Goal: Information Seeking & Learning: Learn about a topic

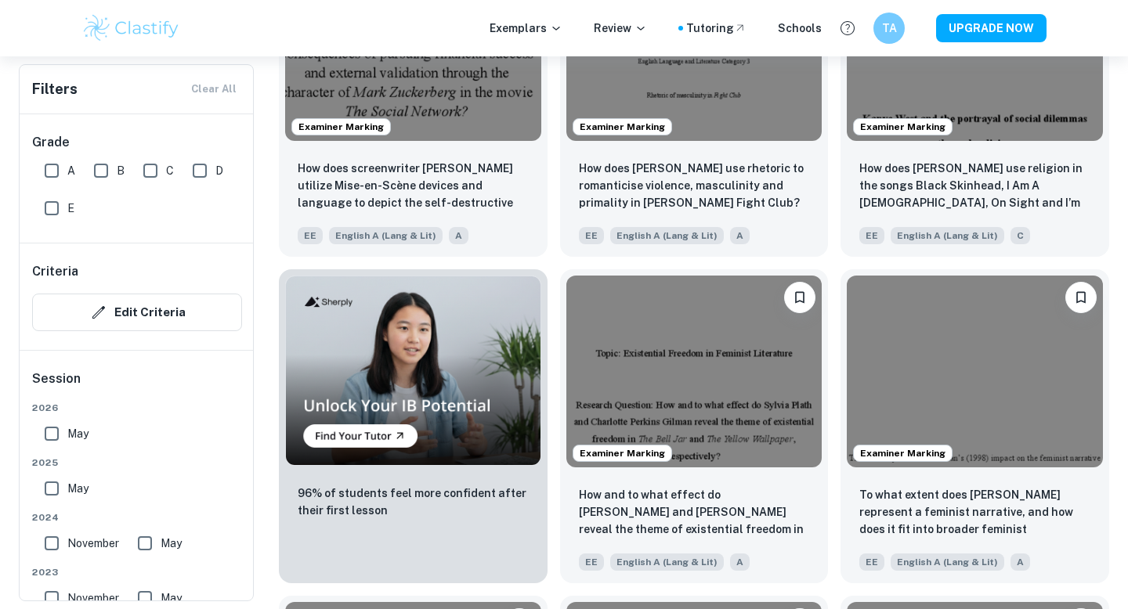
scroll to position [846, 0]
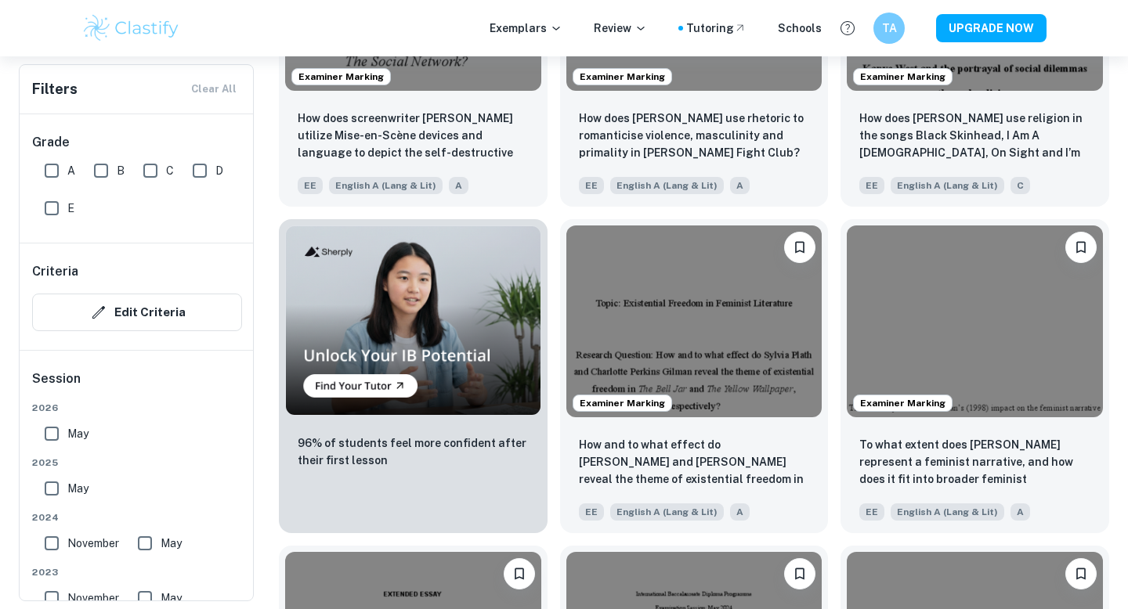
click at [45, 168] on input "A" at bounding box center [51, 170] width 31 height 31
checkbox input "true"
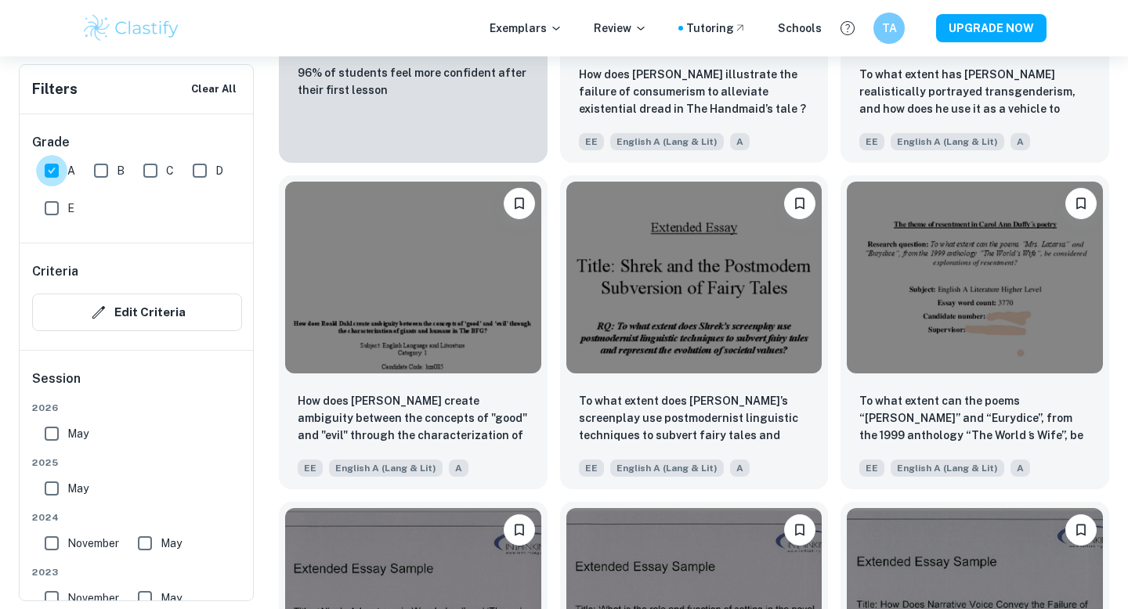
scroll to position [6489, 0]
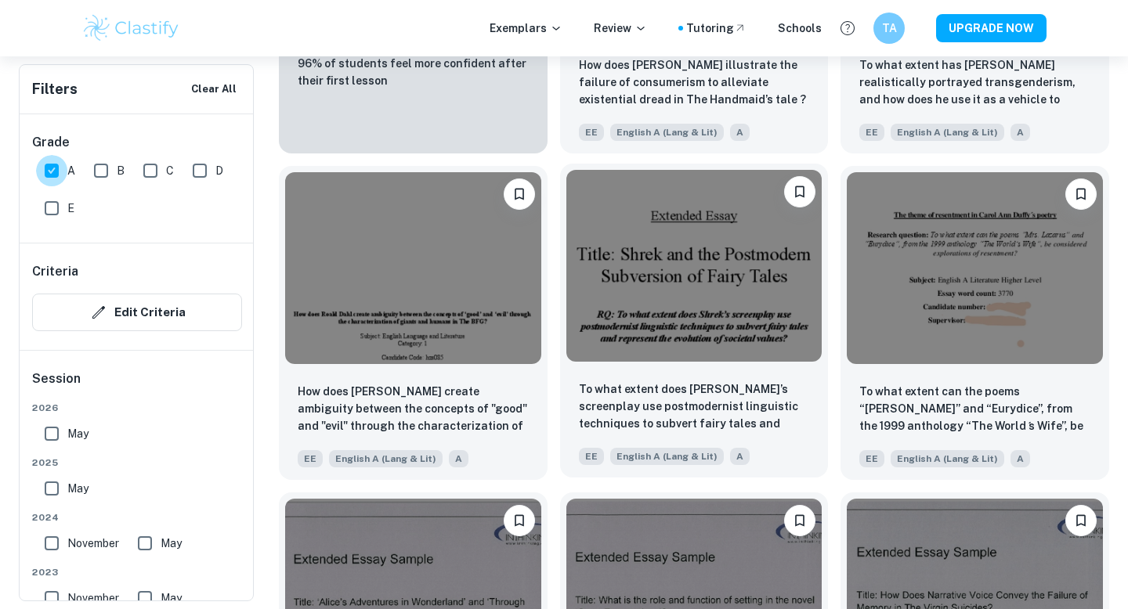
click at [741, 231] on img at bounding box center [694, 266] width 256 height 192
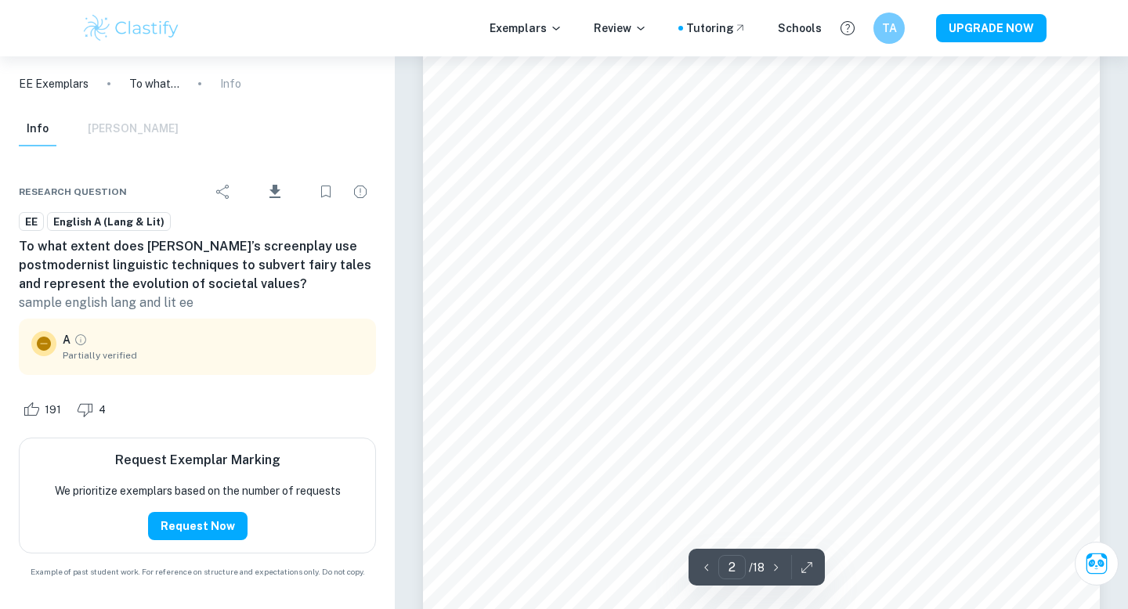
scroll to position [1041, 0]
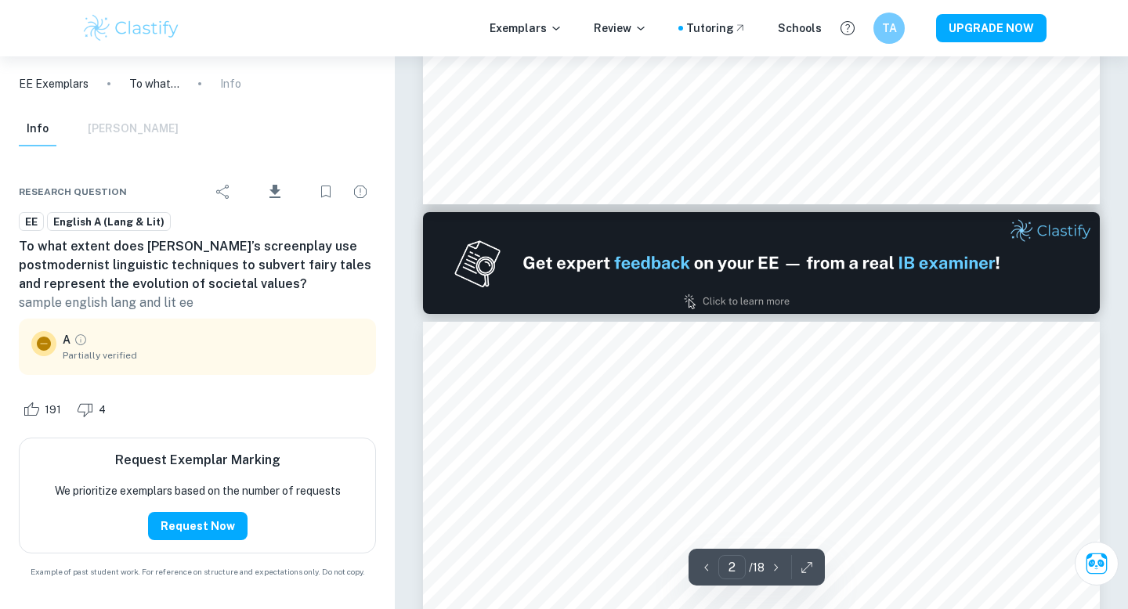
type input "1"
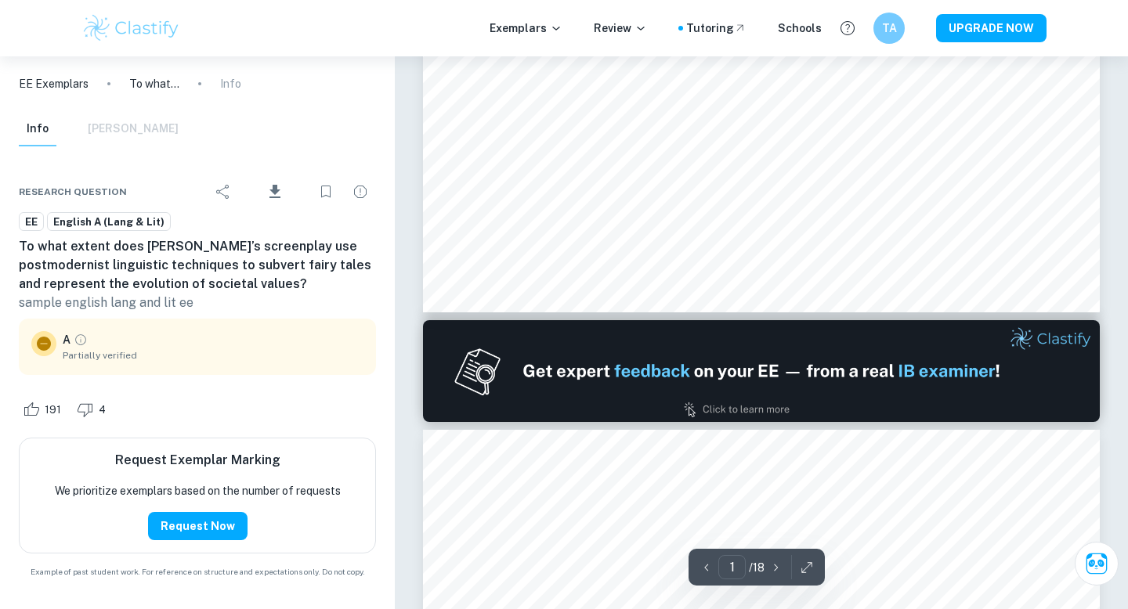
scroll to position [0, 0]
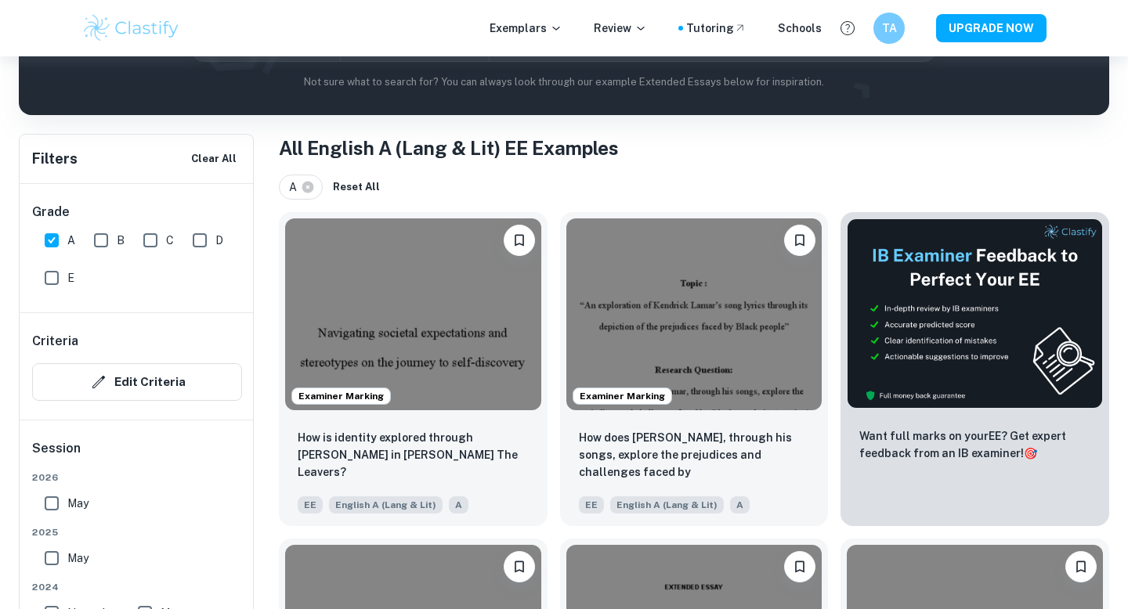
scroll to position [262, 0]
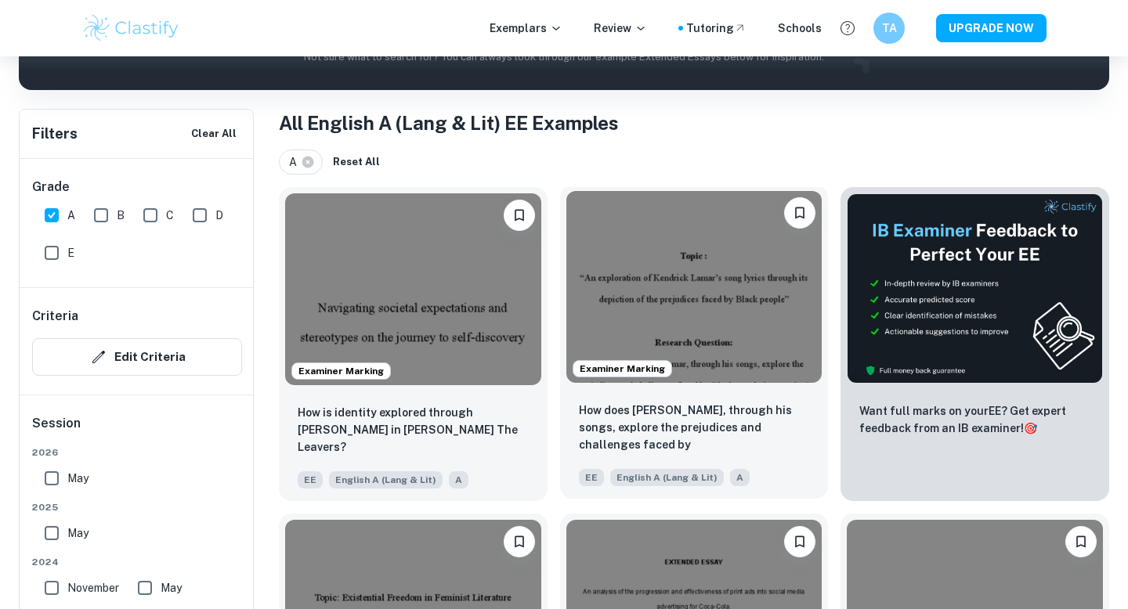
click at [742, 266] on img at bounding box center [694, 287] width 256 height 192
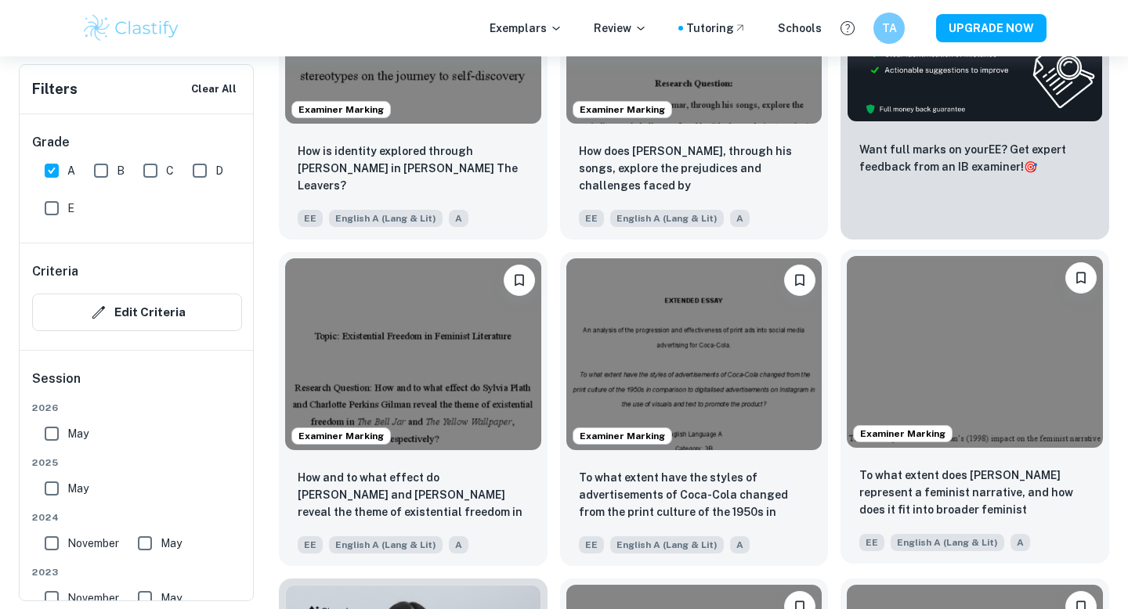
scroll to position [528, 0]
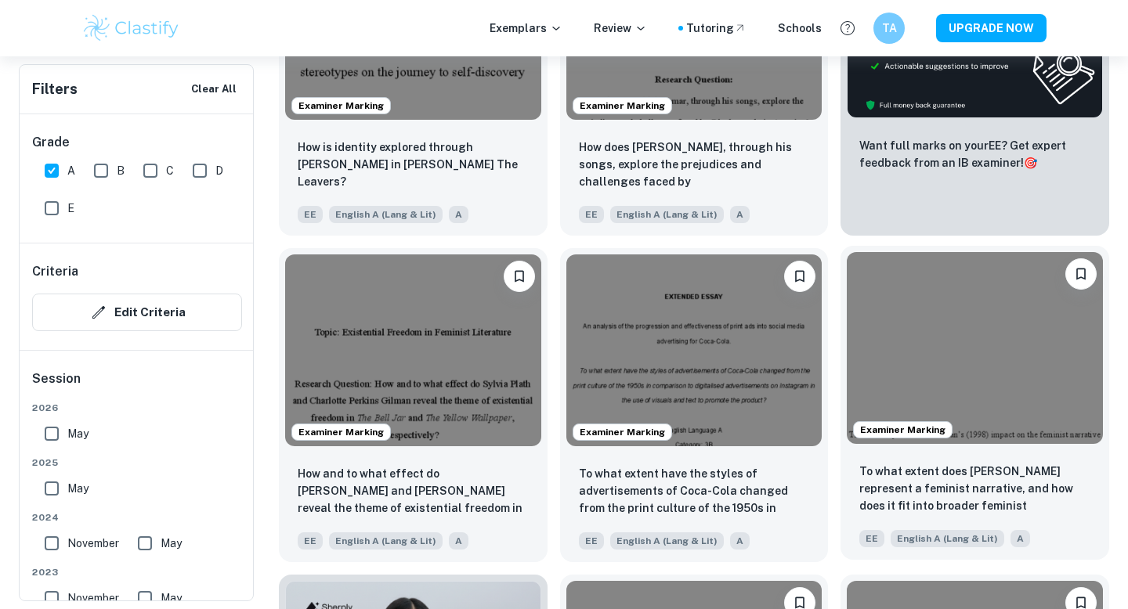
click at [1064, 324] on img at bounding box center [975, 348] width 256 height 192
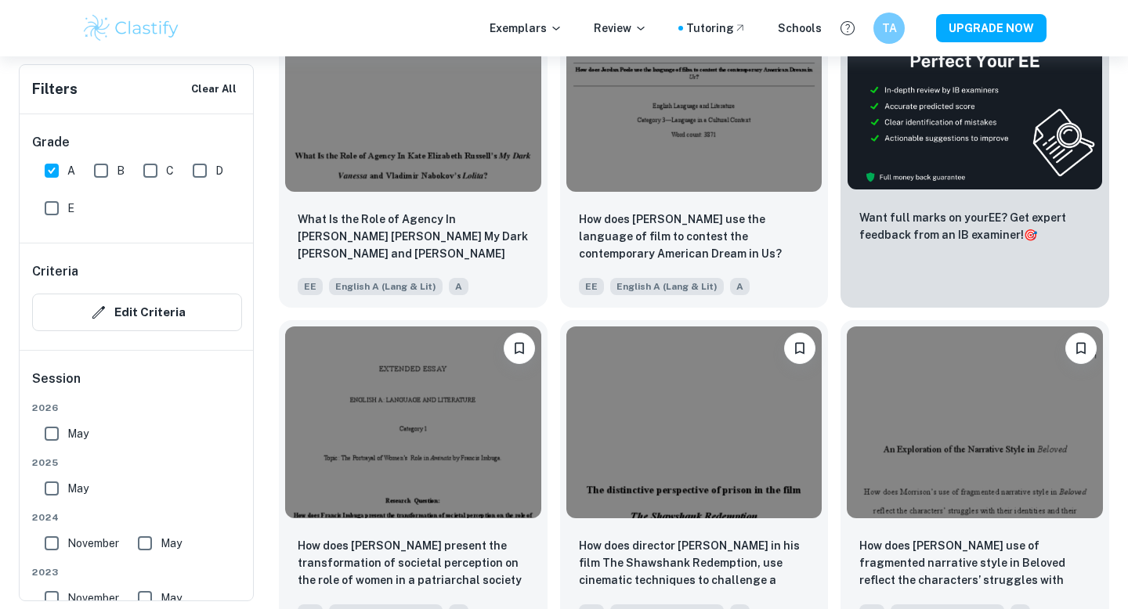
scroll to position [5681, 0]
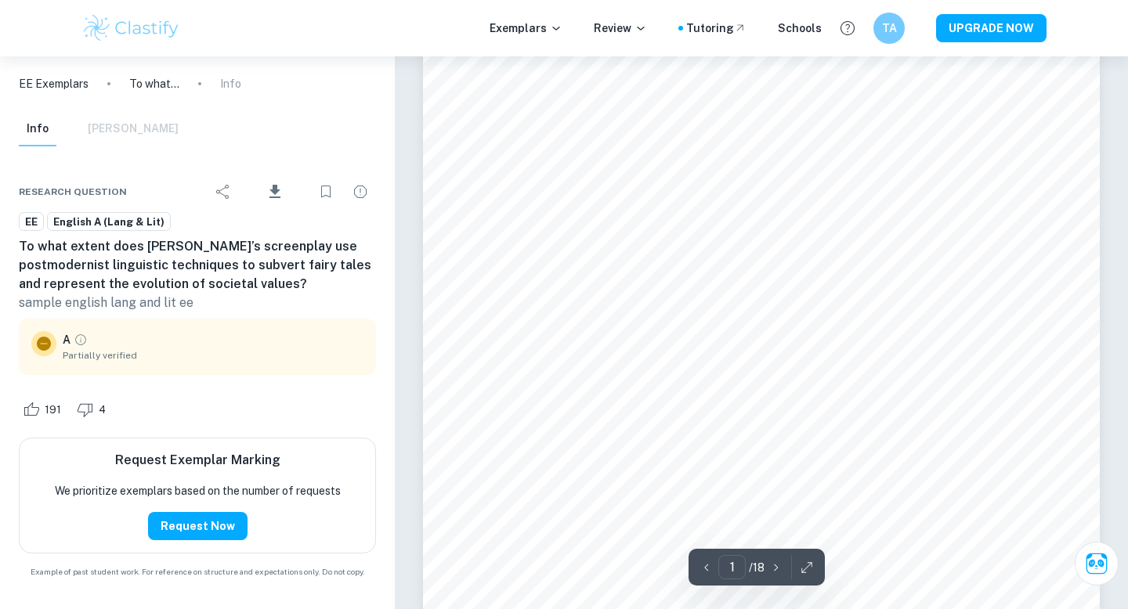
scroll to position [113, 0]
